Goal: Task Accomplishment & Management: Complete application form

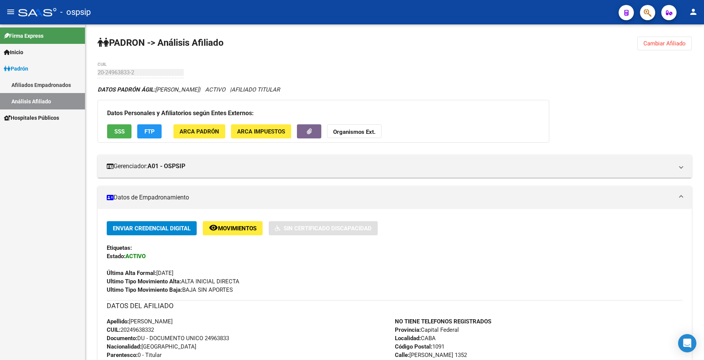
scroll to position [229, 0]
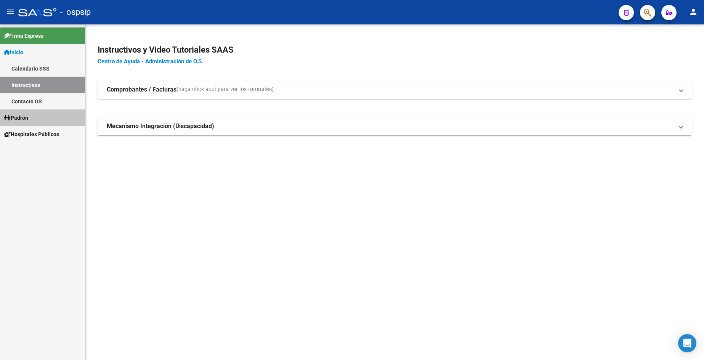
click at [33, 117] on link "Padrón" at bounding box center [42, 117] width 85 height 16
click at [24, 111] on link "Padrón" at bounding box center [42, 117] width 85 height 16
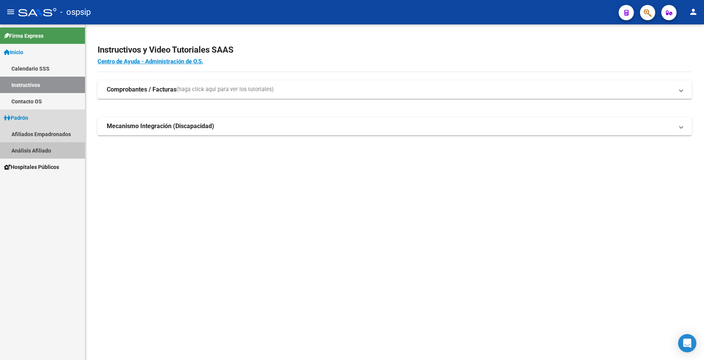
click at [35, 151] on link "Análisis Afiliado" at bounding box center [42, 150] width 85 height 16
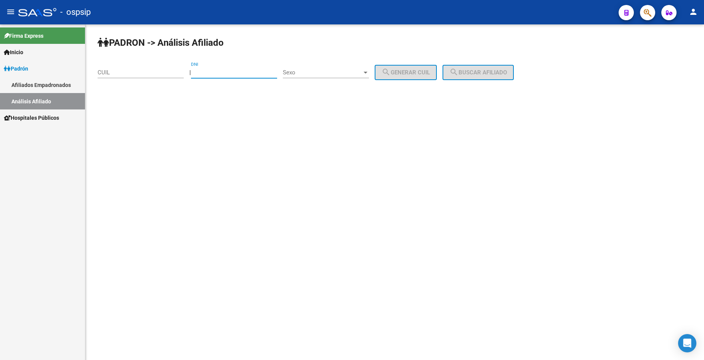
click at [245, 74] on input "DNI" at bounding box center [234, 72] width 86 height 7
type input "36298230"
click at [339, 73] on span "Sexo" at bounding box center [322, 72] width 79 height 7
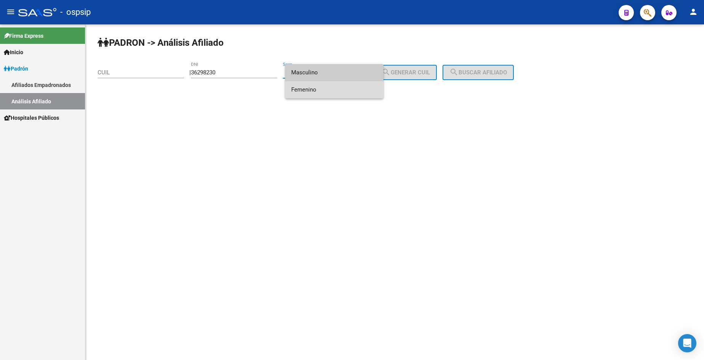
click at [339, 92] on span "Femenino" at bounding box center [334, 89] width 86 height 17
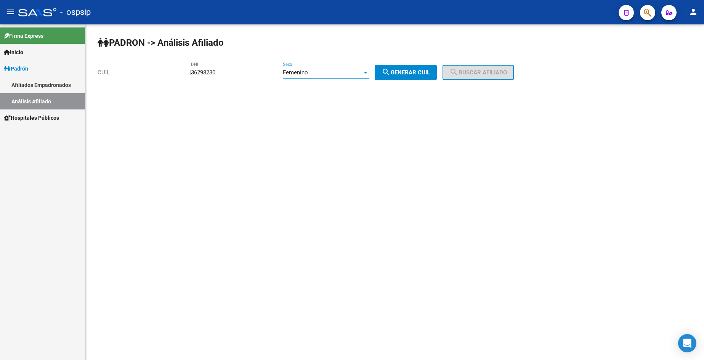
click at [407, 77] on button "search Generar CUIL" at bounding box center [406, 72] width 62 height 15
type input "27-36298230-3"
click at [472, 35] on div "PADRON -> Análisis Afiliado 27-36298230-3 CUIL | 36298230 DNI Femenino Sexo sea…" at bounding box center [394, 64] width 619 height 80
click at [486, 74] on span "search Buscar afiliado" at bounding box center [479, 72] width 58 height 7
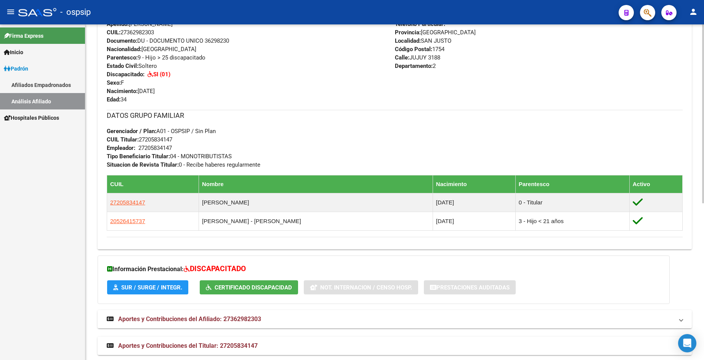
scroll to position [294, 0]
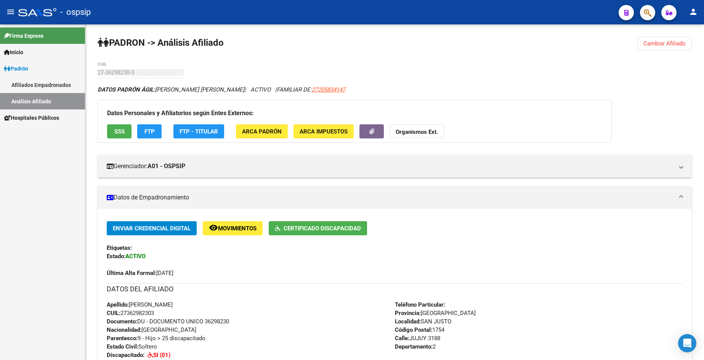
click at [44, 190] on div "Firma Express Inicio Calendario SSS Instructivos Contacto OS Padrón Afiliados E…" at bounding box center [42, 192] width 85 height 336
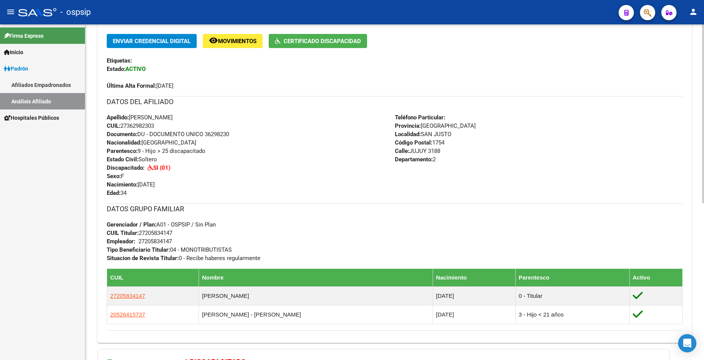
scroll to position [180, 0]
